Goal: Task Accomplishment & Management: Manage account settings

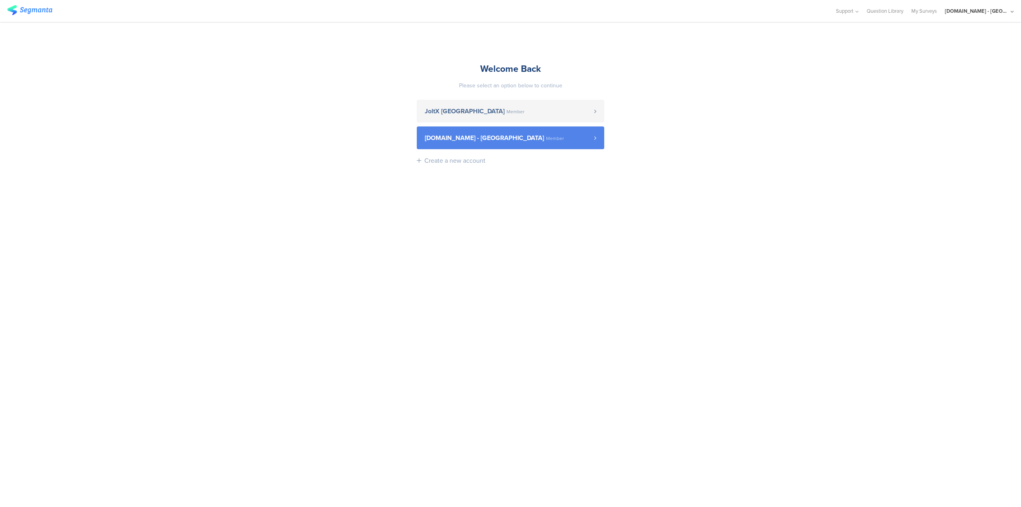
click at [520, 139] on span "[DOMAIN_NAME] - [GEOGRAPHIC_DATA] Member" at bounding box center [509, 138] width 169 height 6
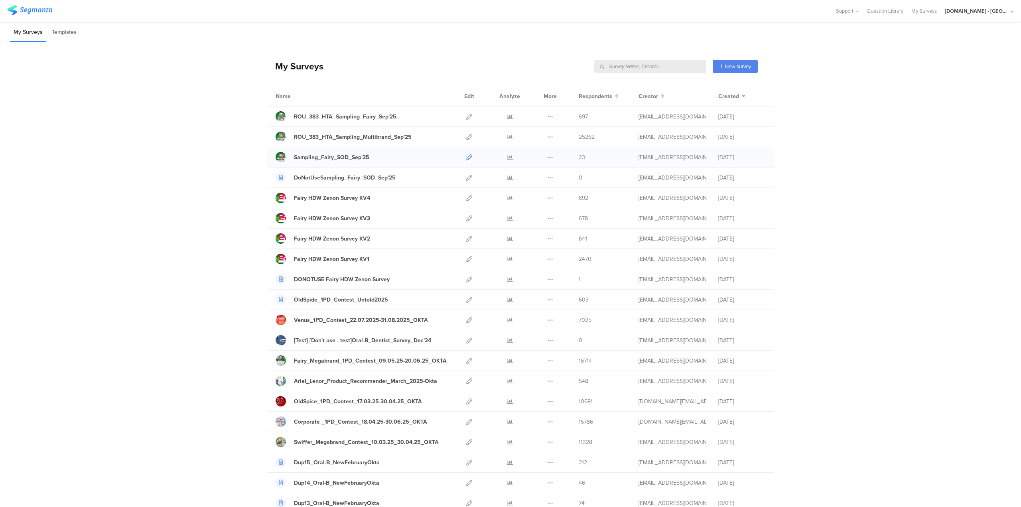
click at [466, 158] on icon at bounding box center [469, 157] width 6 height 6
